Goal: Transaction & Acquisition: Purchase product/service

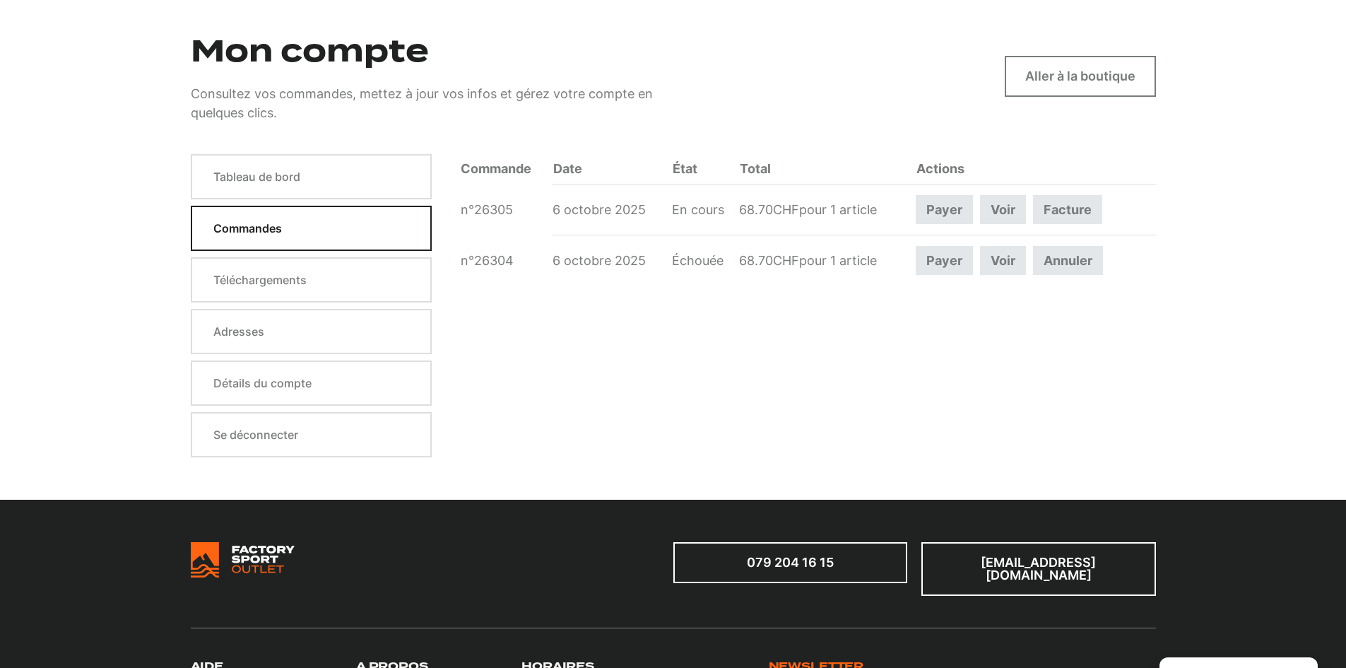
scroll to position [141, 0]
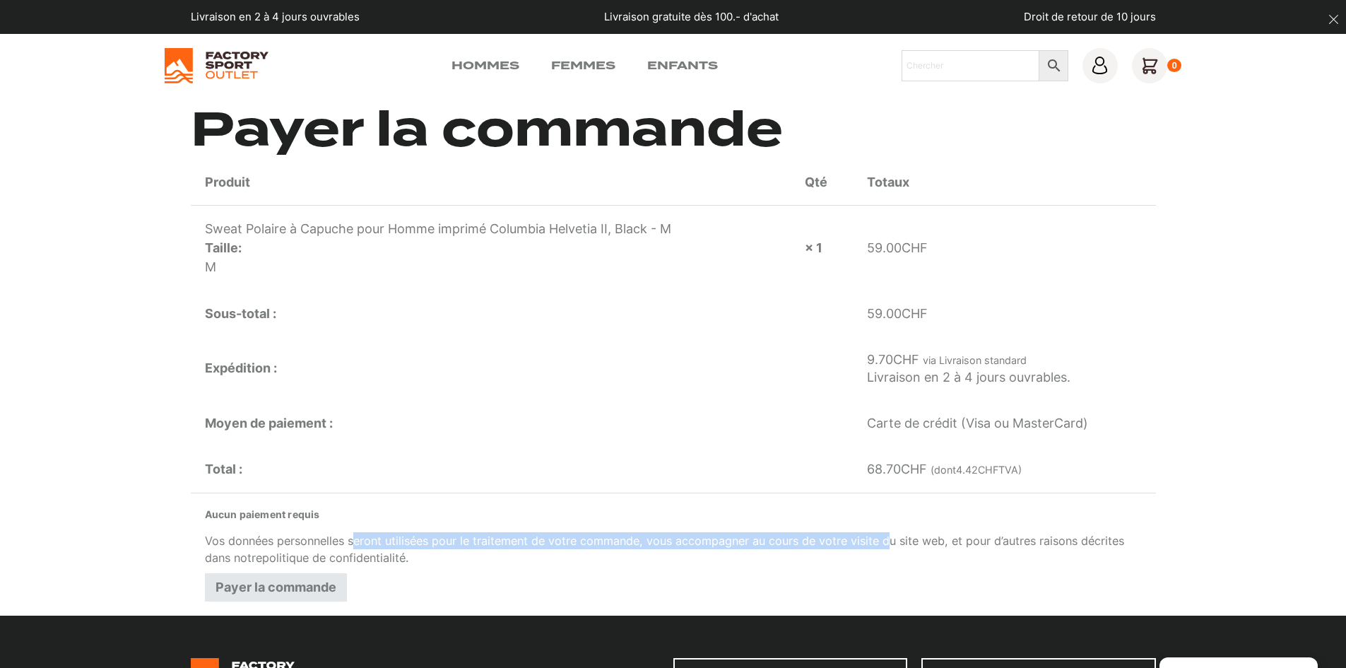
drag, startPoint x: 356, startPoint y: 539, endPoint x: 909, endPoint y: 536, distance: 552.5
click at [899, 536] on p "Vos données personnelles seront utilisées pour le traitement de votre commande,…" at bounding box center [673, 549] width 937 height 35
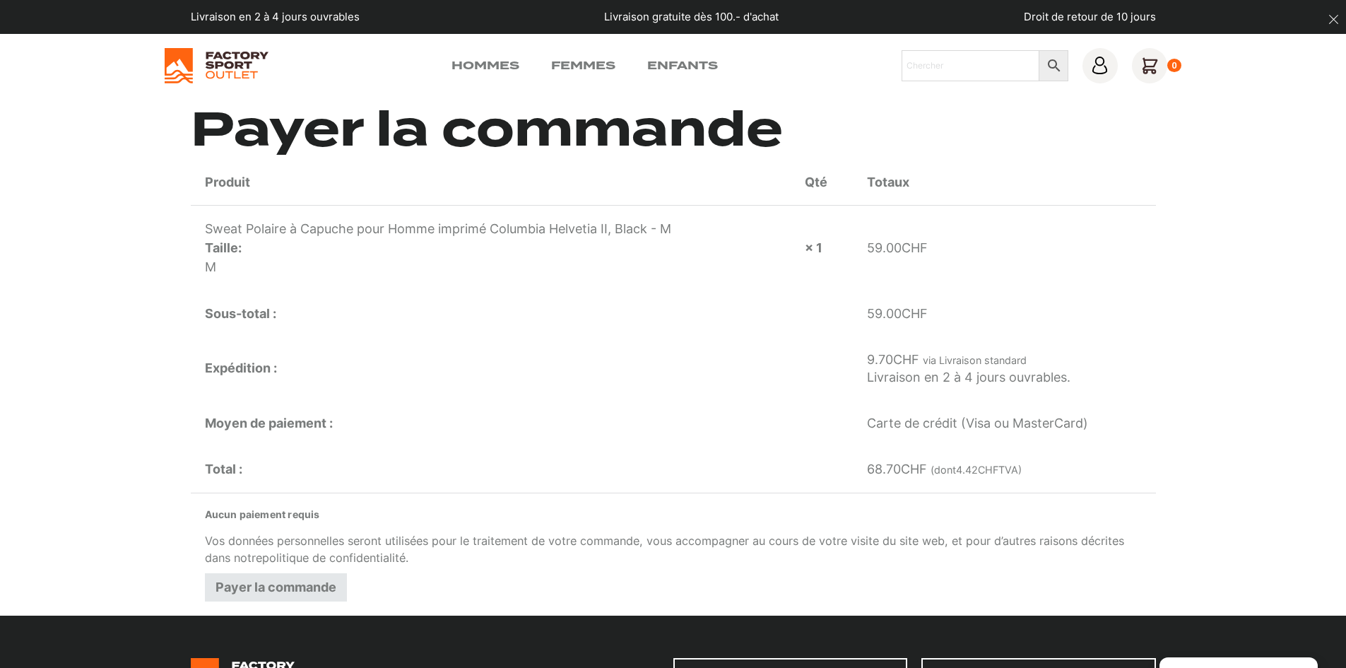
click at [991, 546] on p "Vos données personnelles seront utilisées pour le traitement de votre commande,…" at bounding box center [673, 549] width 937 height 35
click at [288, 592] on button "Payer la commande" at bounding box center [276, 587] width 142 height 28
